Goal: Task Accomplishment & Management: Manage account settings

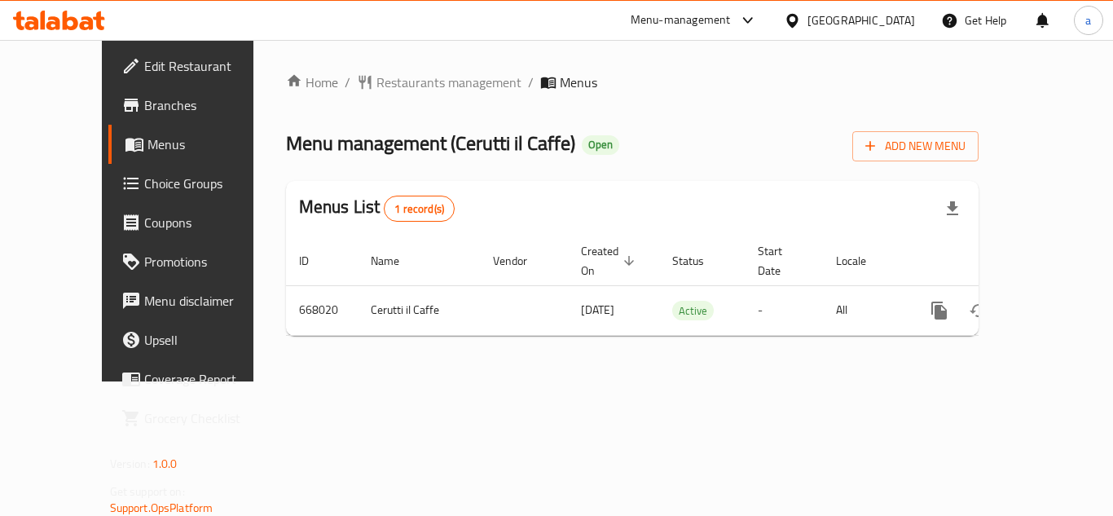
click at [144, 182] on span "Choice Groups" at bounding box center [209, 184] width 130 height 20
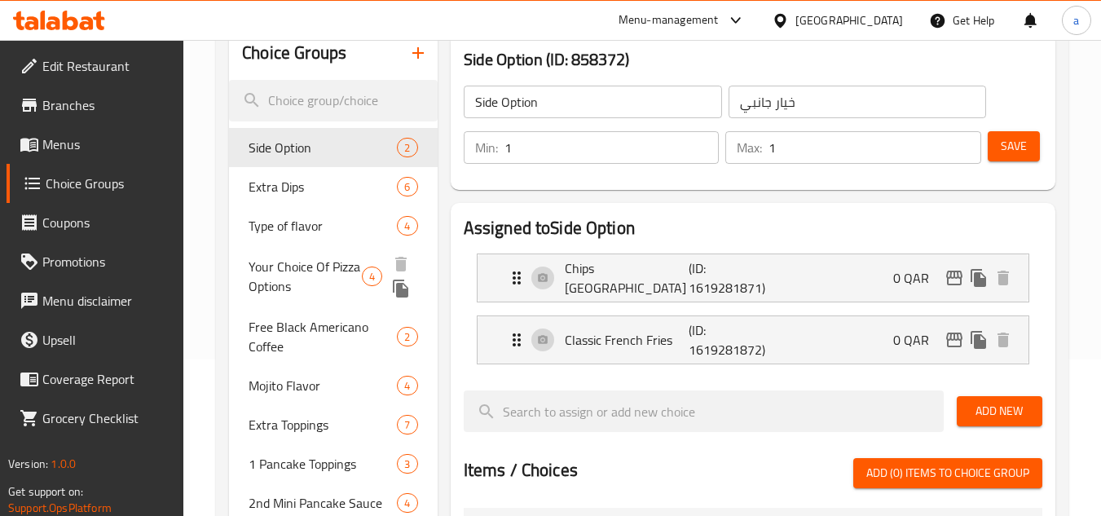
scroll to position [163, 0]
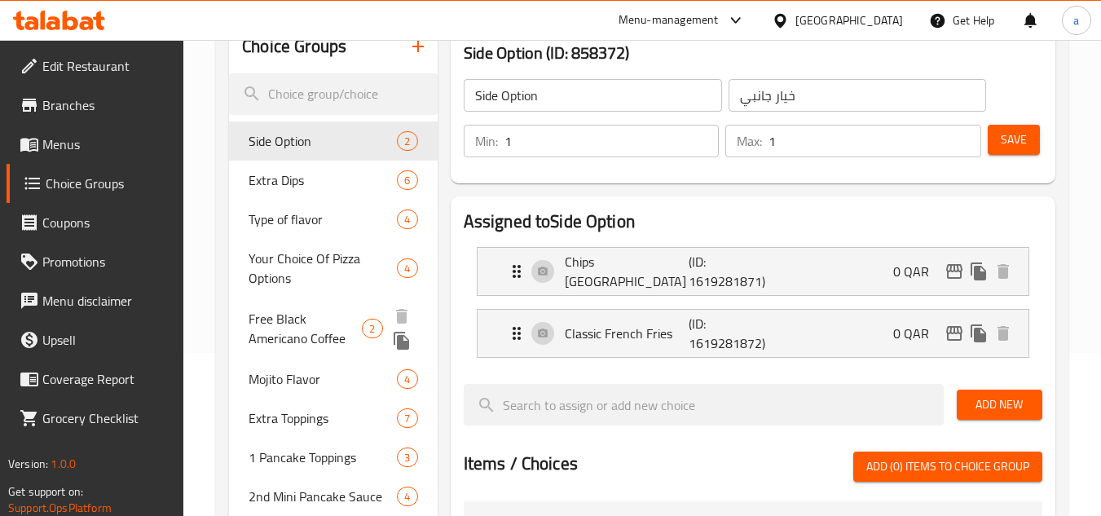
click at [292, 321] on span "Free Black Americano Coffee" at bounding box center [304, 328] width 113 height 39
type input "Free Black Americano Coffee"
type input "قهوة أمريكانو سوداء مجانية"
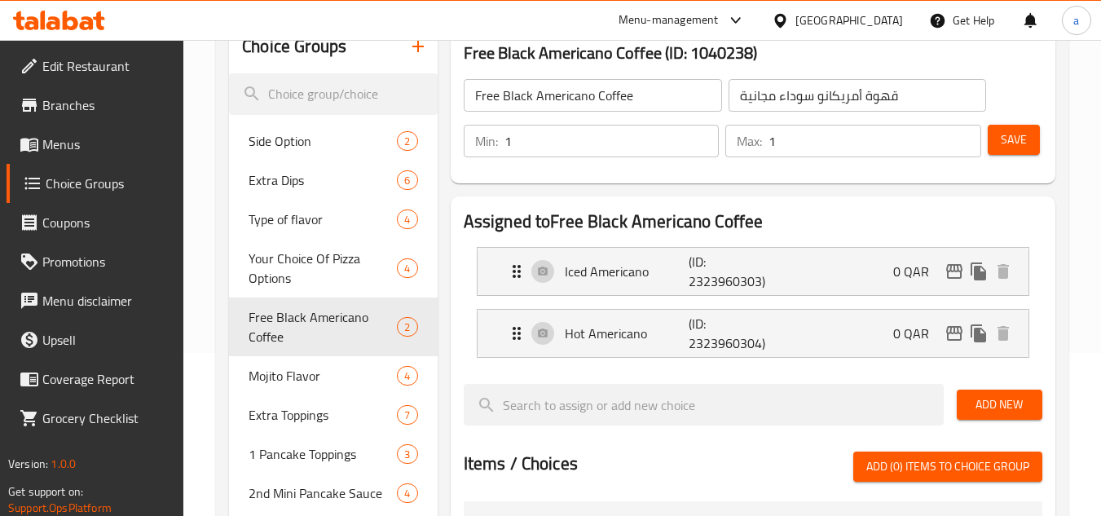
click at [875, 15] on div "[GEOGRAPHIC_DATA]" at bounding box center [849, 20] width 108 height 18
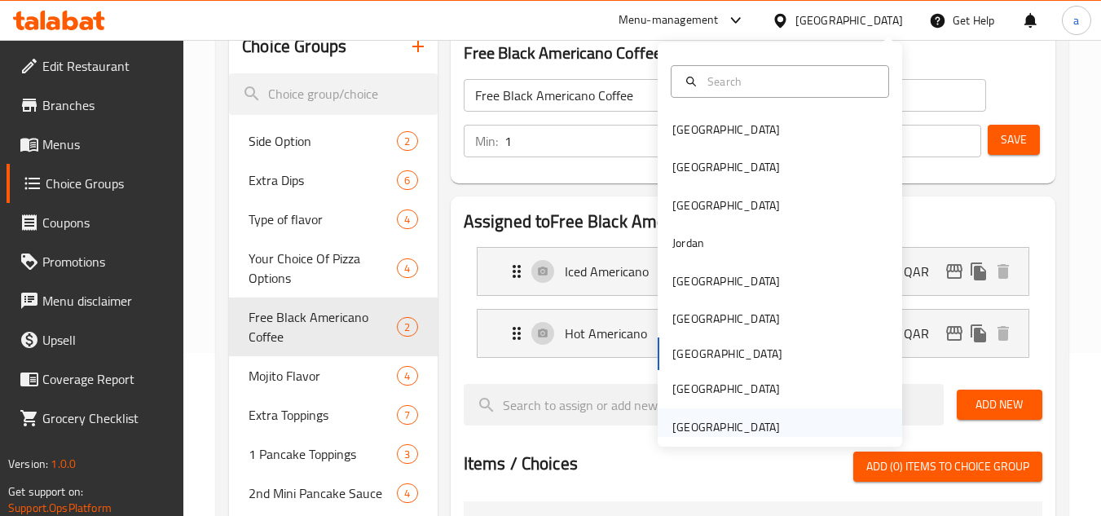
click at [723, 421] on div "[GEOGRAPHIC_DATA]" at bounding box center [726, 427] width 108 height 18
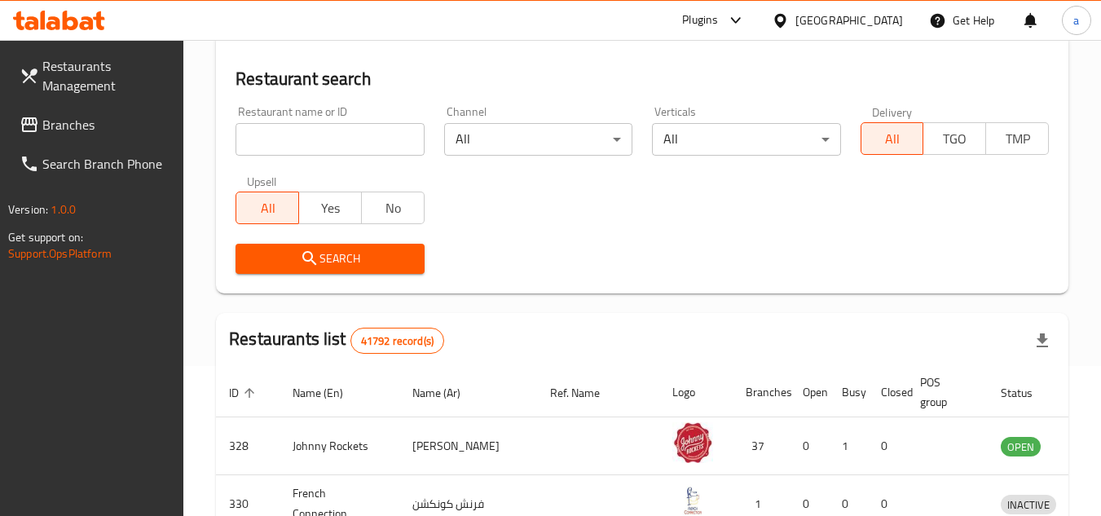
scroll to position [163, 0]
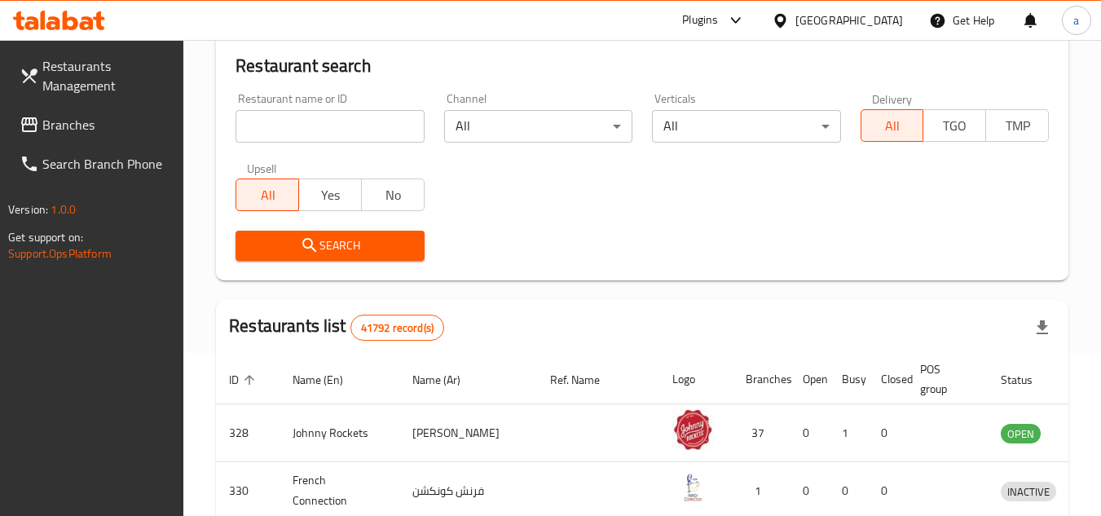
click at [106, 133] on span "Branches" at bounding box center [106, 125] width 129 height 20
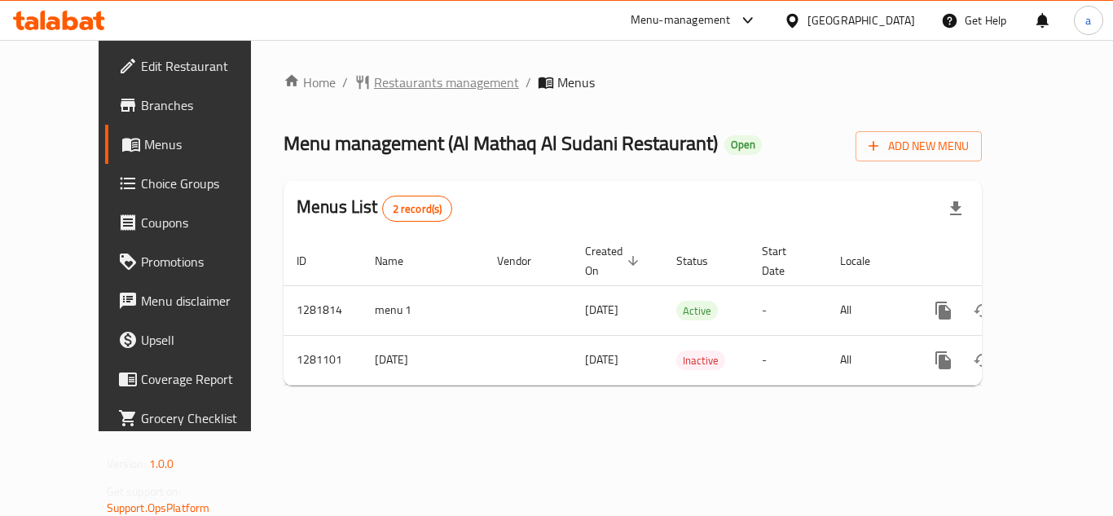
click at [374, 92] on span "Restaurants management" at bounding box center [446, 83] width 145 height 20
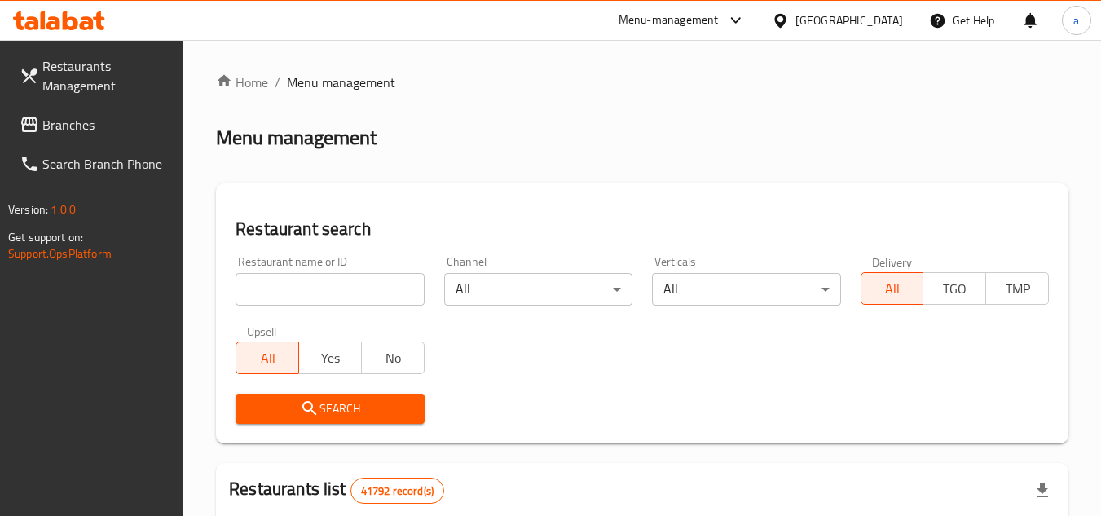
click at [292, 292] on input "search" at bounding box center [329, 289] width 188 height 33
paste input "694161"
type input "694161"
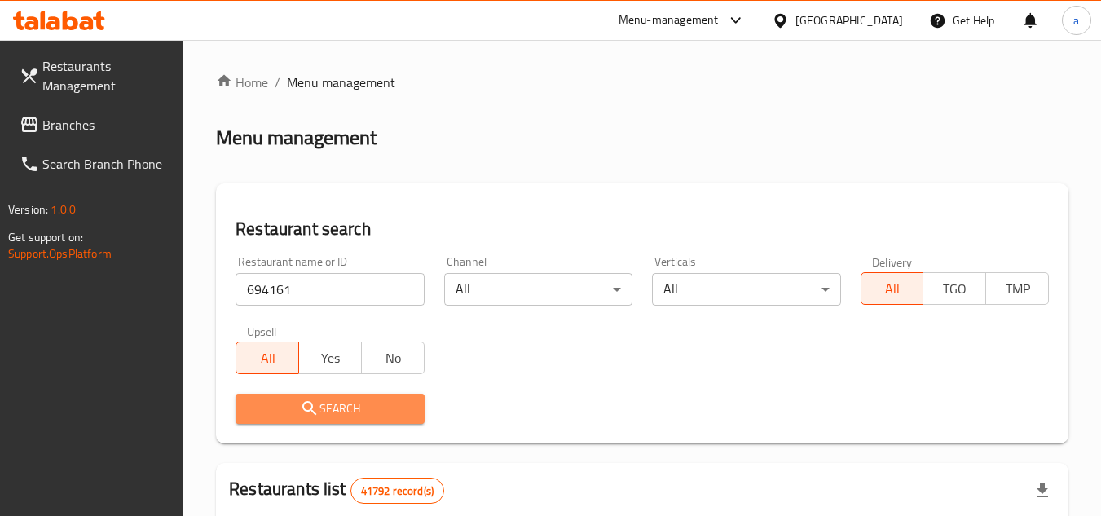
click at [313, 413] on icon "submit" at bounding box center [310, 408] width 20 height 20
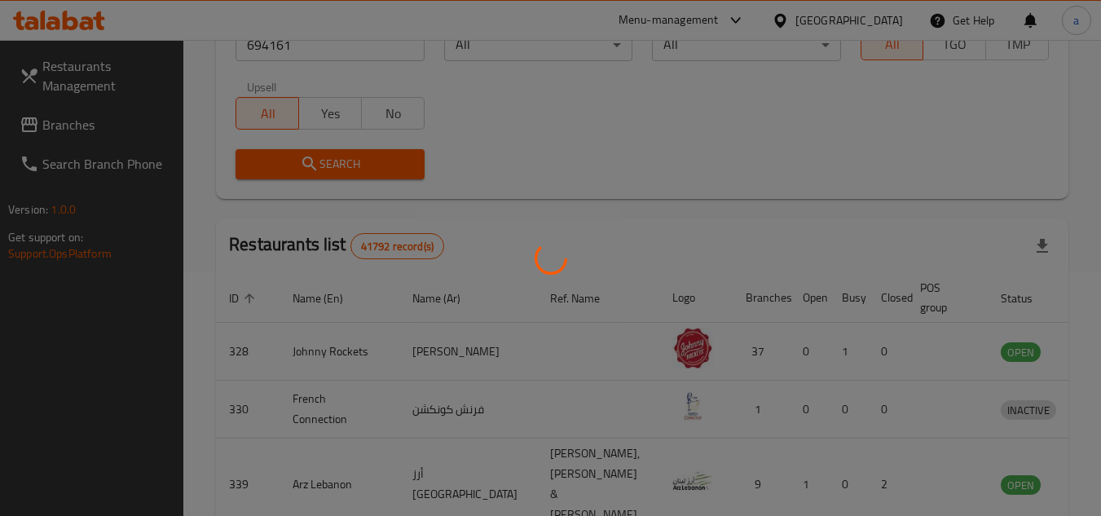
scroll to position [211, 0]
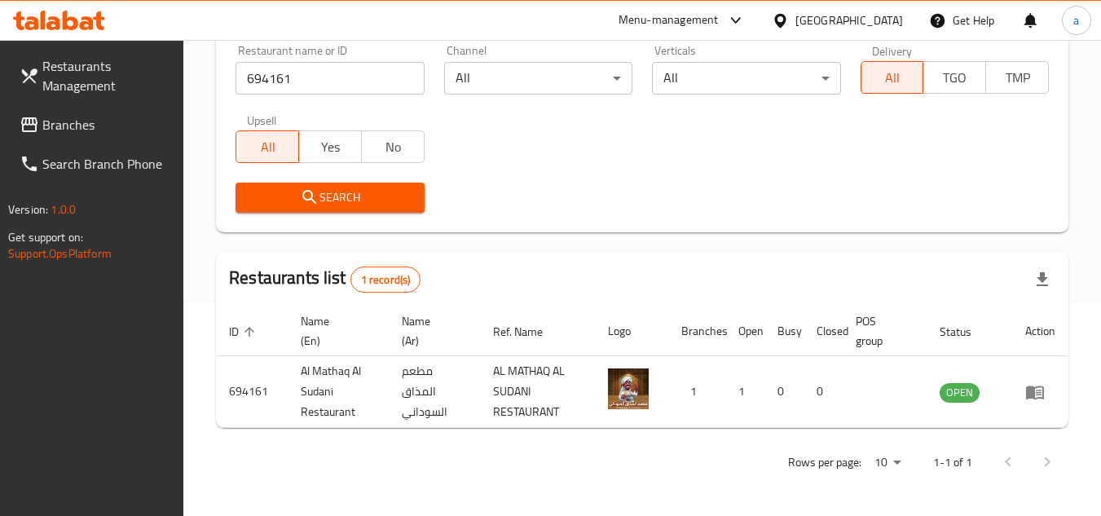
click at [839, 15] on div "[GEOGRAPHIC_DATA]" at bounding box center [849, 20] width 108 height 18
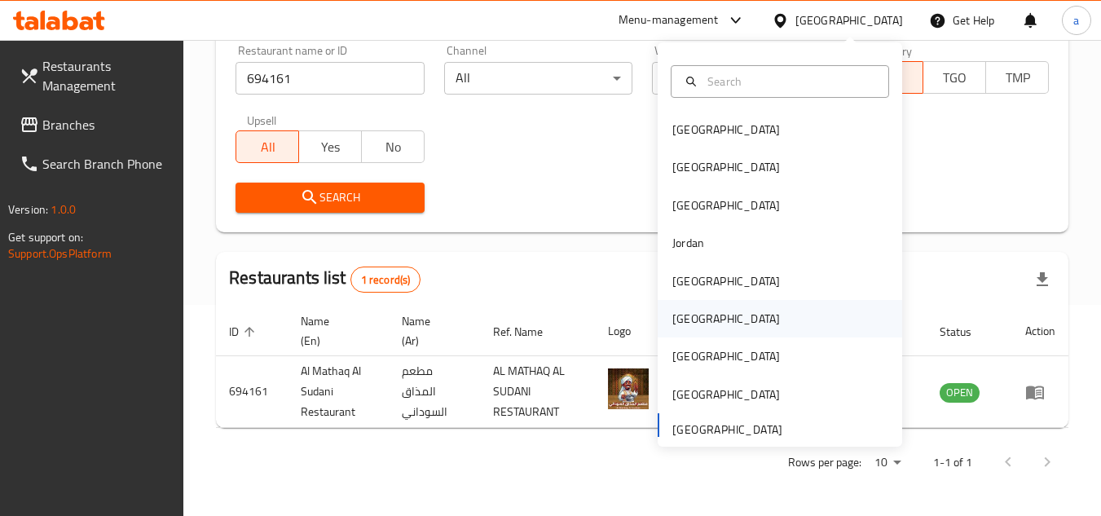
click at [700, 318] on div "[GEOGRAPHIC_DATA]" at bounding box center [726, 318] width 134 height 37
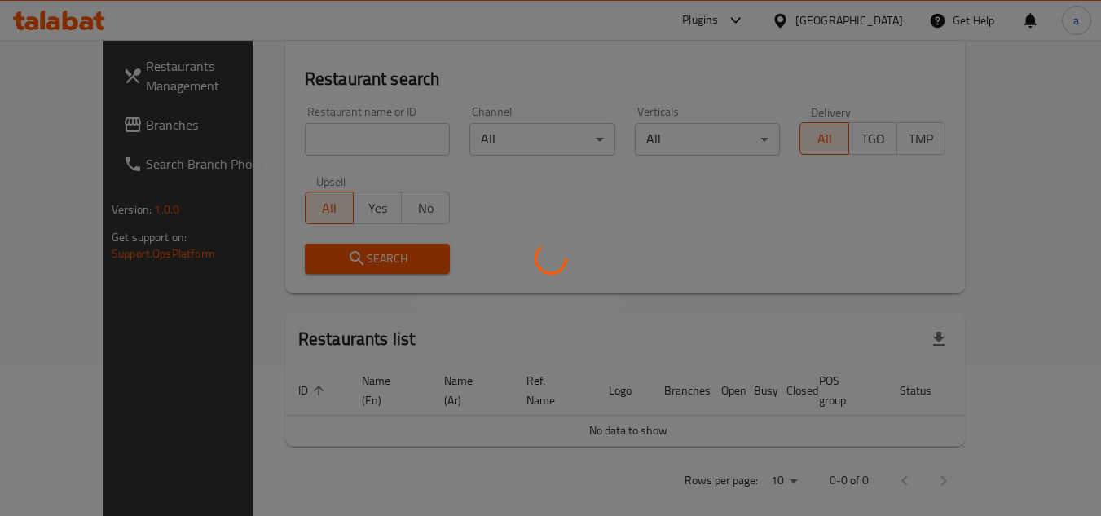
scroll to position [211, 0]
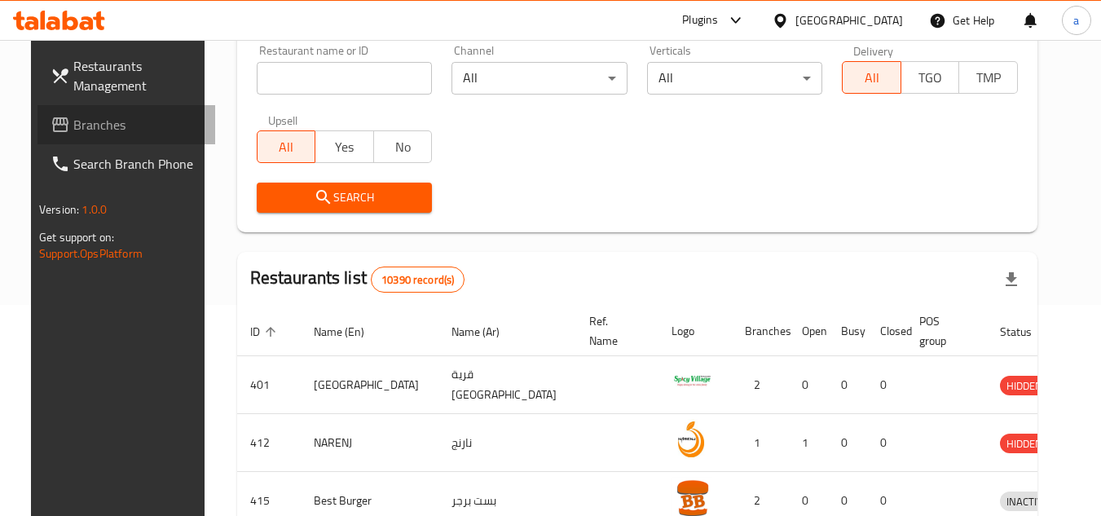
click at [73, 116] on span "Branches" at bounding box center [137, 125] width 129 height 20
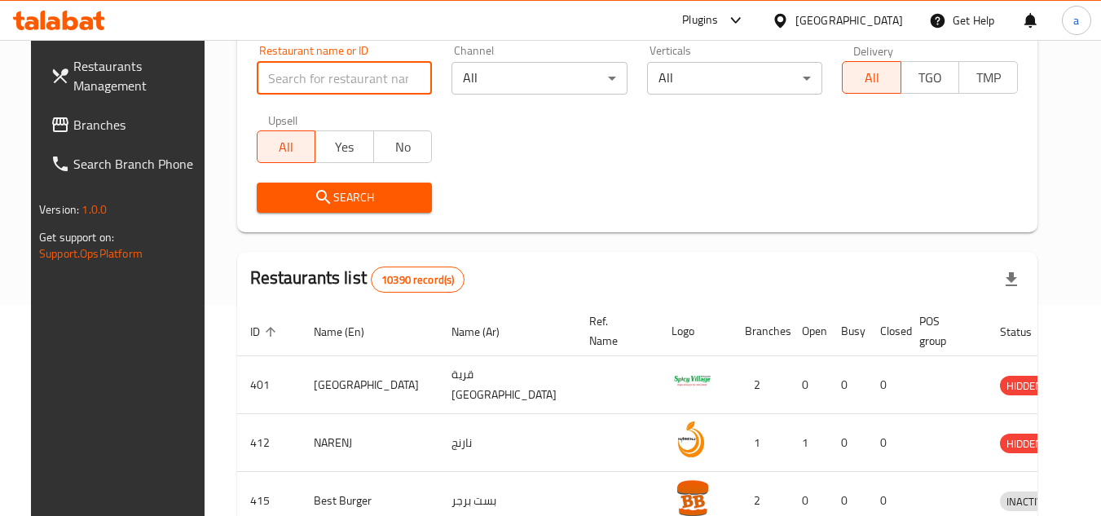
click at [288, 82] on input "search" at bounding box center [345, 78] width 176 height 33
